Goal: Task Accomplishment & Management: Complete application form

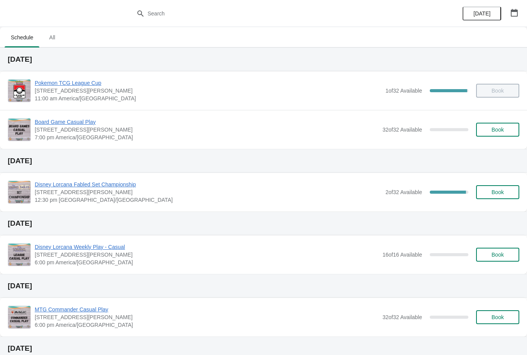
click at [482, 133] on button "Book" at bounding box center [497, 130] width 43 height 14
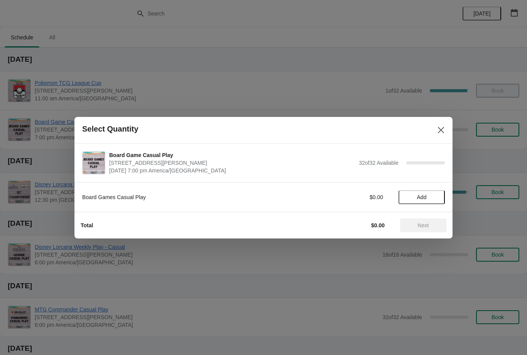
click at [421, 201] on button "Add" at bounding box center [422, 197] width 46 height 14
click at [419, 226] on span "Next" at bounding box center [423, 225] width 11 height 6
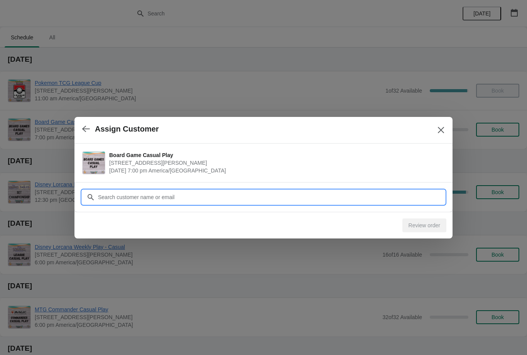
click at [306, 196] on input "Customer" at bounding box center [271, 197] width 347 height 14
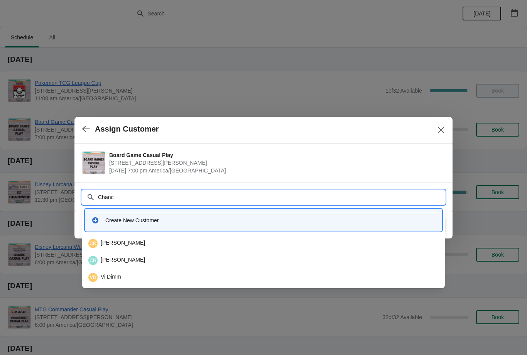
type input "Chance"
click at [114, 247] on div "CR Chance Randel" at bounding box center [263, 243] width 350 height 9
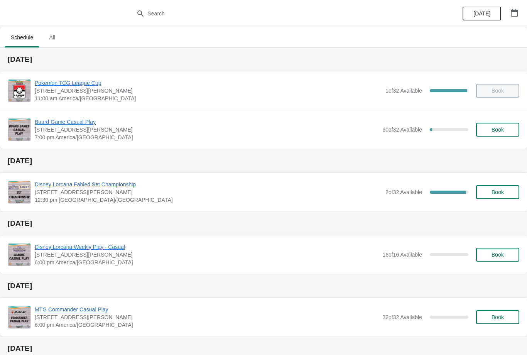
click at [492, 133] on span "Book" at bounding box center [498, 130] width 12 height 6
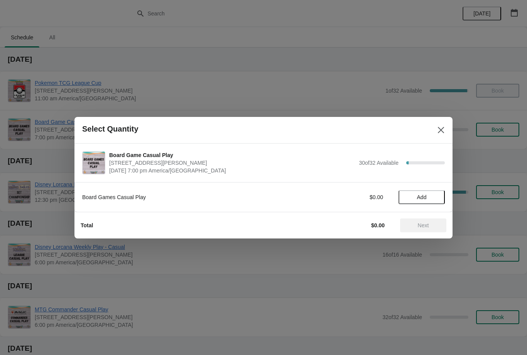
click at [412, 199] on span "Add" at bounding box center [422, 197] width 32 height 6
click at [418, 226] on span "Next" at bounding box center [423, 225] width 11 height 6
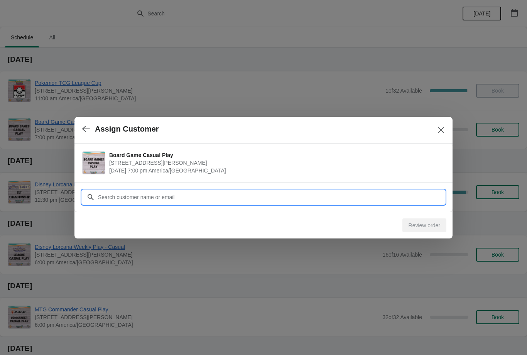
click at [227, 200] on input "Customer" at bounding box center [271, 197] width 347 height 14
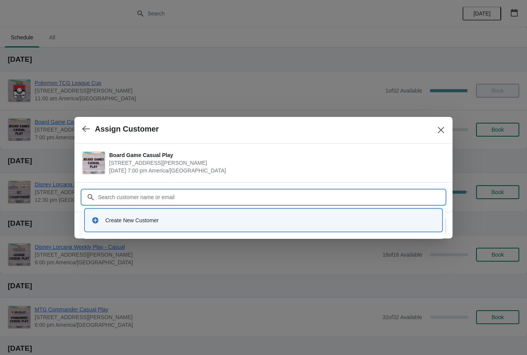
click at [99, 215] on div "Create New Customer" at bounding box center [263, 220] width 350 height 16
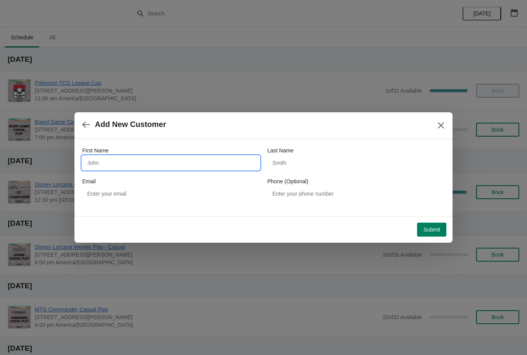
click at [118, 161] on input "First Name" at bounding box center [170, 163] width 177 height 14
type input "Alex"
click at [373, 154] on div "Last Name" at bounding box center [355, 158] width 177 height 23
click at [350, 147] on div "Last Name" at bounding box center [355, 151] width 177 height 8
click at [343, 151] on div "Last Name" at bounding box center [355, 151] width 177 height 8
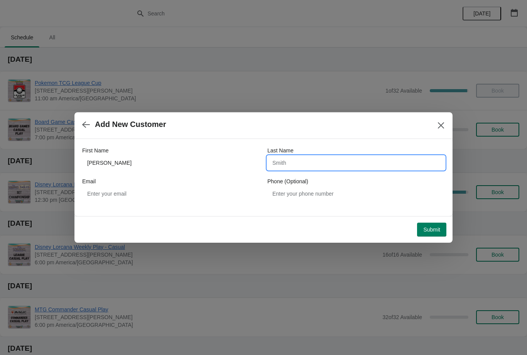
click at [343, 162] on input "Last Name" at bounding box center [355, 163] width 177 height 14
type input "Herbert"
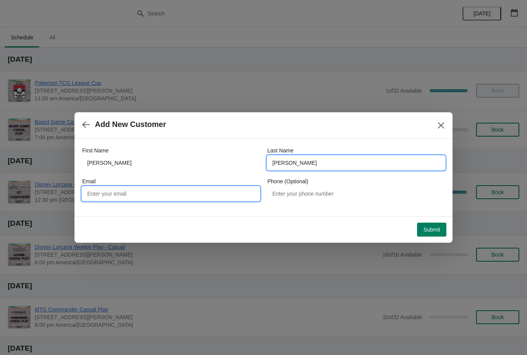
click at [217, 193] on input "Email" at bounding box center [170, 194] width 177 height 14
type input "ROBERTALEXHERBERT@gmail.com"
click at [438, 230] on span "Submit" at bounding box center [431, 230] width 17 height 6
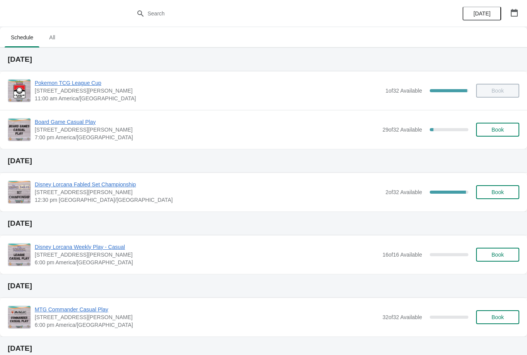
click at [509, 133] on button "Book" at bounding box center [497, 130] width 43 height 14
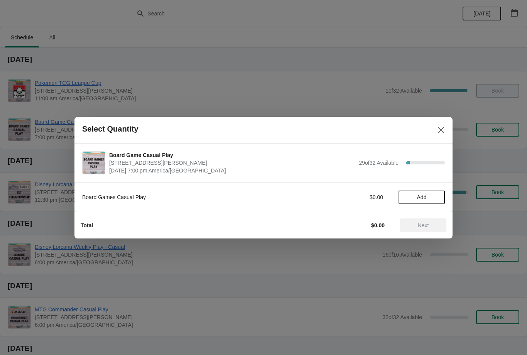
click at [420, 204] on button "Add" at bounding box center [422, 197] width 46 height 14
click at [429, 222] on span "Next" at bounding box center [423, 225] width 11 height 6
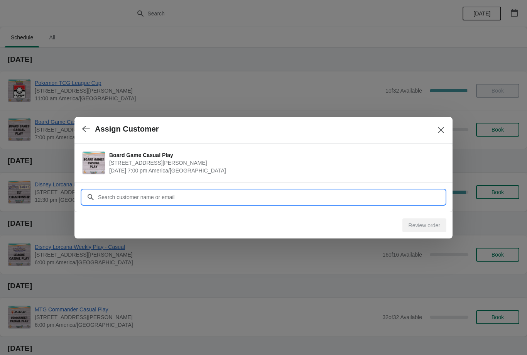
click at [365, 200] on input "Customer" at bounding box center [271, 197] width 347 height 14
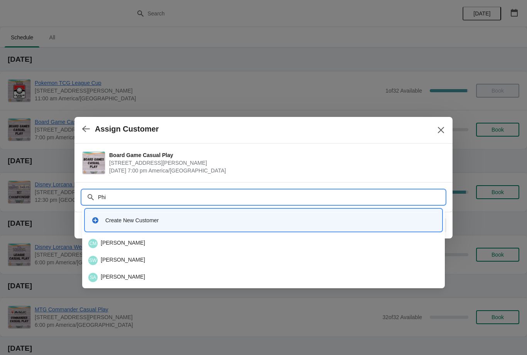
type input "Phil"
click at [164, 260] on div "PL Phillip Le" at bounding box center [263, 260] width 350 height 9
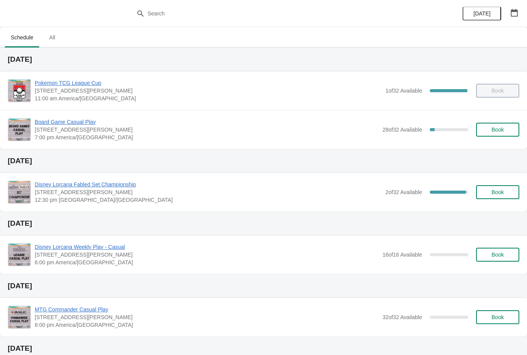
click at [506, 128] on span "Book" at bounding box center [497, 130] width 29 height 6
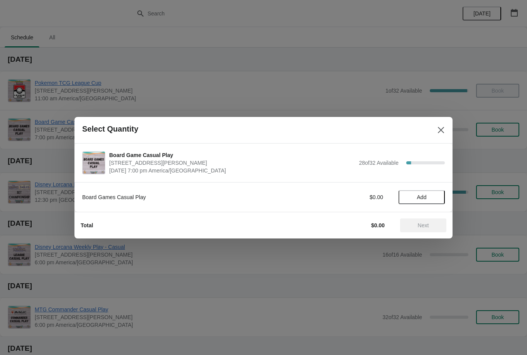
click at [429, 201] on button "Add" at bounding box center [422, 197] width 46 height 14
click at [431, 230] on button "Next" at bounding box center [423, 225] width 46 height 14
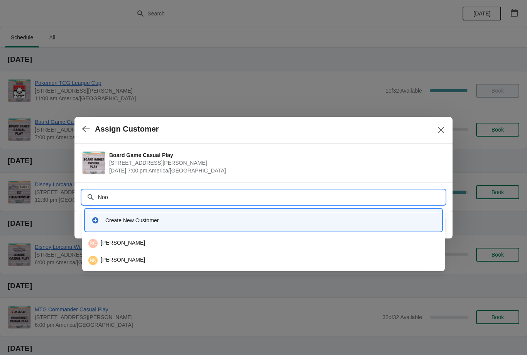
type input "Noor"
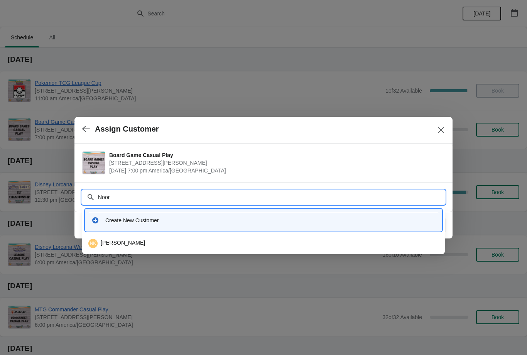
click at [211, 230] on div "Create New Customer" at bounding box center [263, 220] width 357 height 22
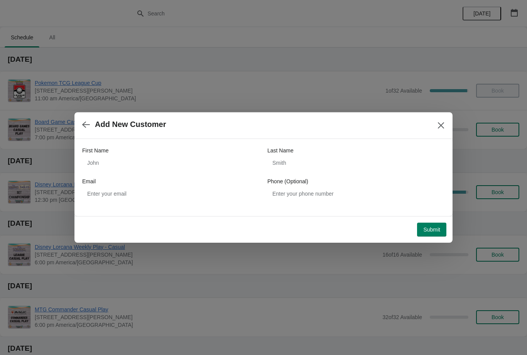
click at [87, 118] on button "button" at bounding box center [86, 124] width 14 height 15
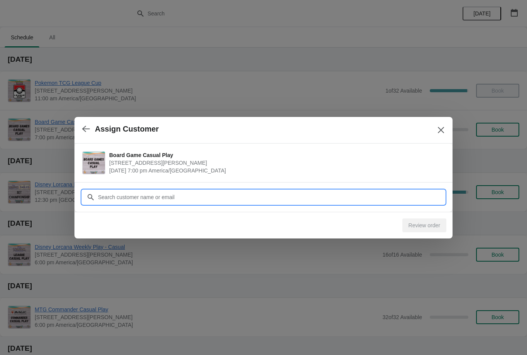
click at [177, 197] on input "Customer" at bounding box center [271, 197] width 347 height 14
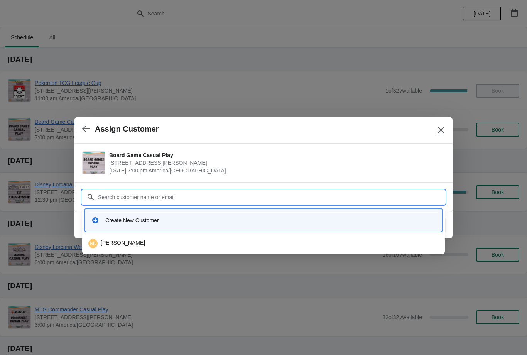
click at [212, 237] on div "NK Noor Khalil" at bounding box center [263, 243] width 357 height 15
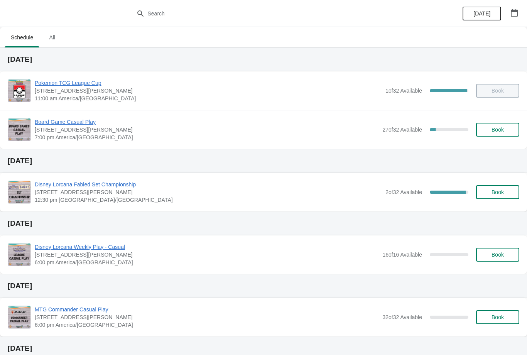
click at [484, 125] on button "Book" at bounding box center [497, 130] width 43 height 14
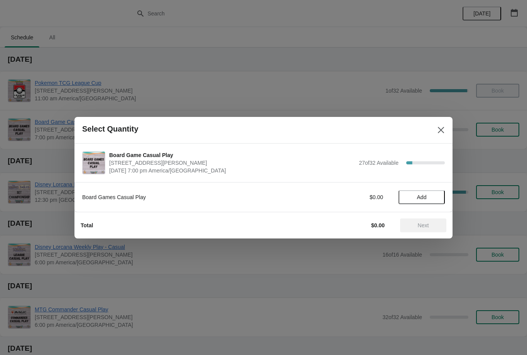
click at [418, 223] on div "Next" at bounding box center [423, 225] width 46 height 14
click at [417, 200] on span "Add" at bounding box center [422, 197] width 10 height 6
click at [415, 224] on span "Next" at bounding box center [423, 225] width 34 height 6
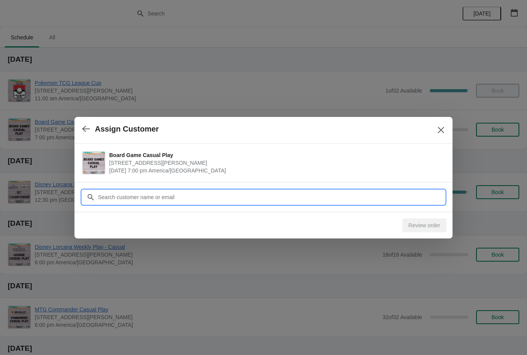
click at [272, 198] on input "Customer" at bounding box center [271, 197] width 347 height 14
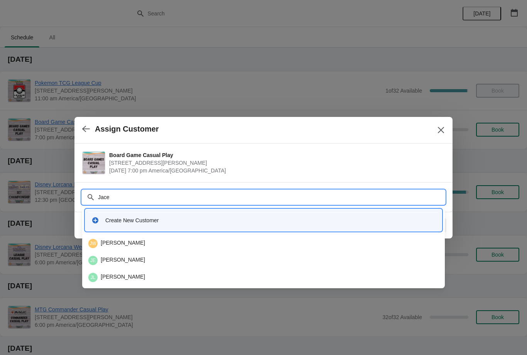
type input "Jace"
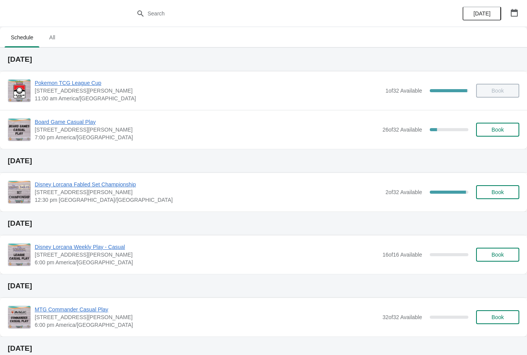
click at [511, 125] on button "Book" at bounding box center [497, 130] width 43 height 14
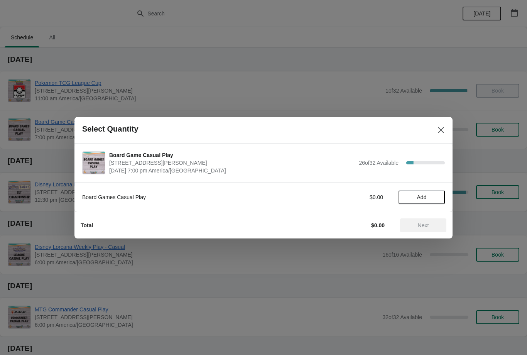
click at [421, 194] on span "Add" at bounding box center [422, 197] width 10 height 6
click at [426, 216] on div "Total $5.95 Next" at bounding box center [260, 222] width 372 height 20
click at [387, 199] on div "Board Games Casual Play $5.95 1" at bounding box center [263, 197] width 363 height 14
click at [427, 225] on span "Next" at bounding box center [423, 225] width 11 height 6
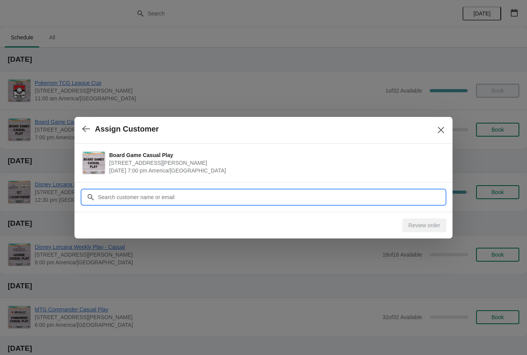
click at [375, 197] on input "Customer" at bounding box center [271, 197] width 347 height 14
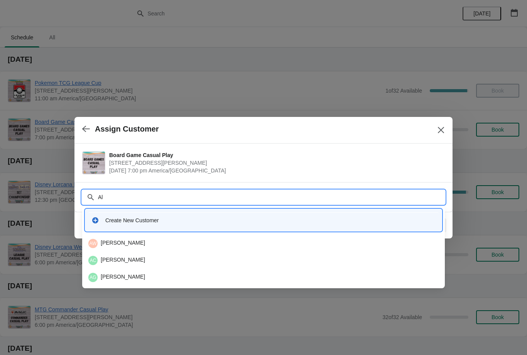
type input "A"
type input "Ubiet"
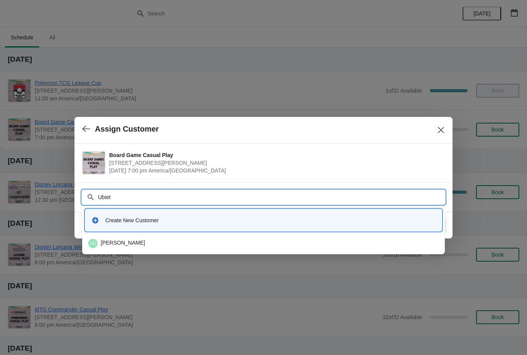
click at [186, 247] on div "AU [PERSON_NAME]" at bounding box center [263, 243] width 350 height 9
